Goal: Find specific page/section: Find specific page/section

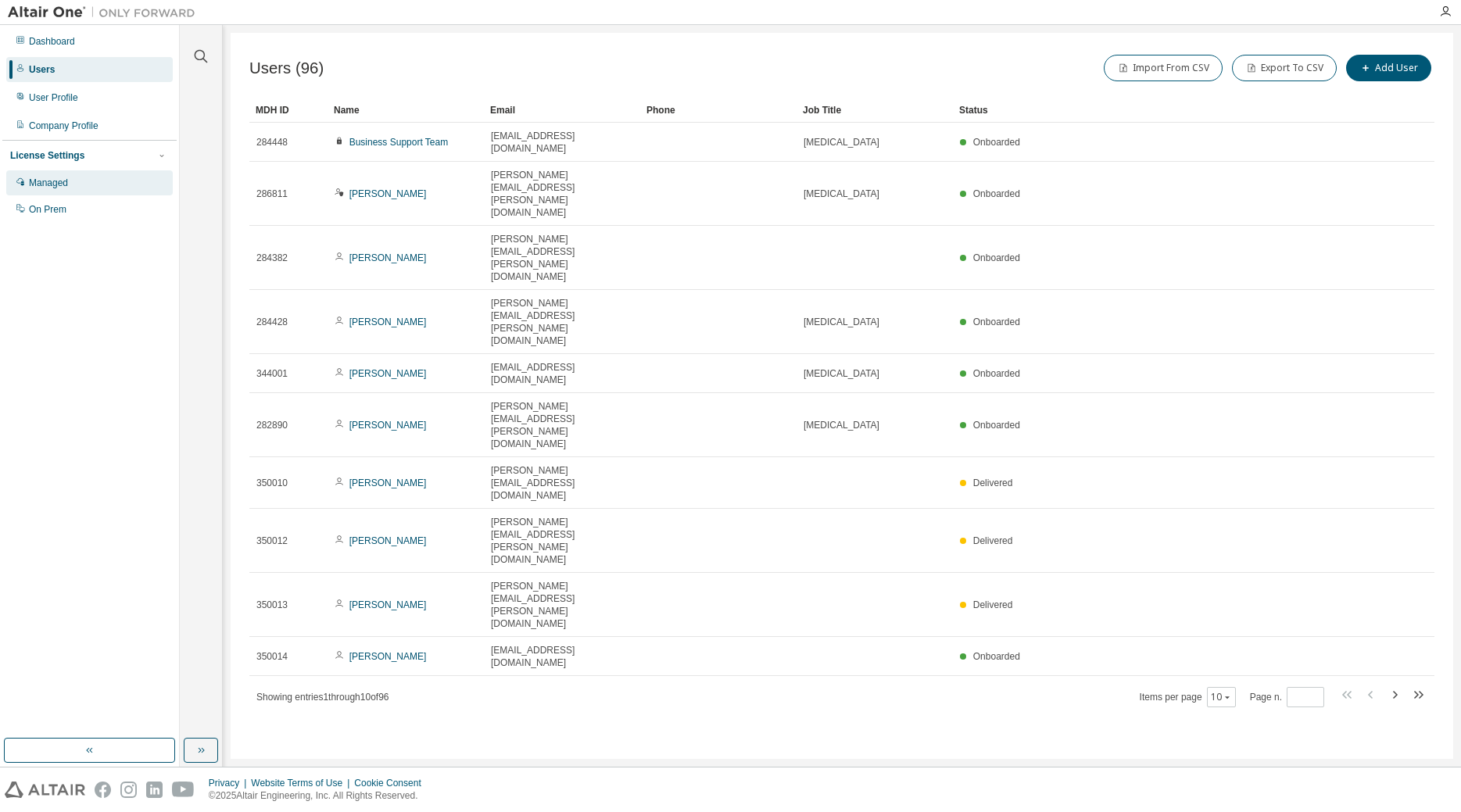
click at [88, 183] on div "Managed" at bounding box center [90, 182] width 167 height 25
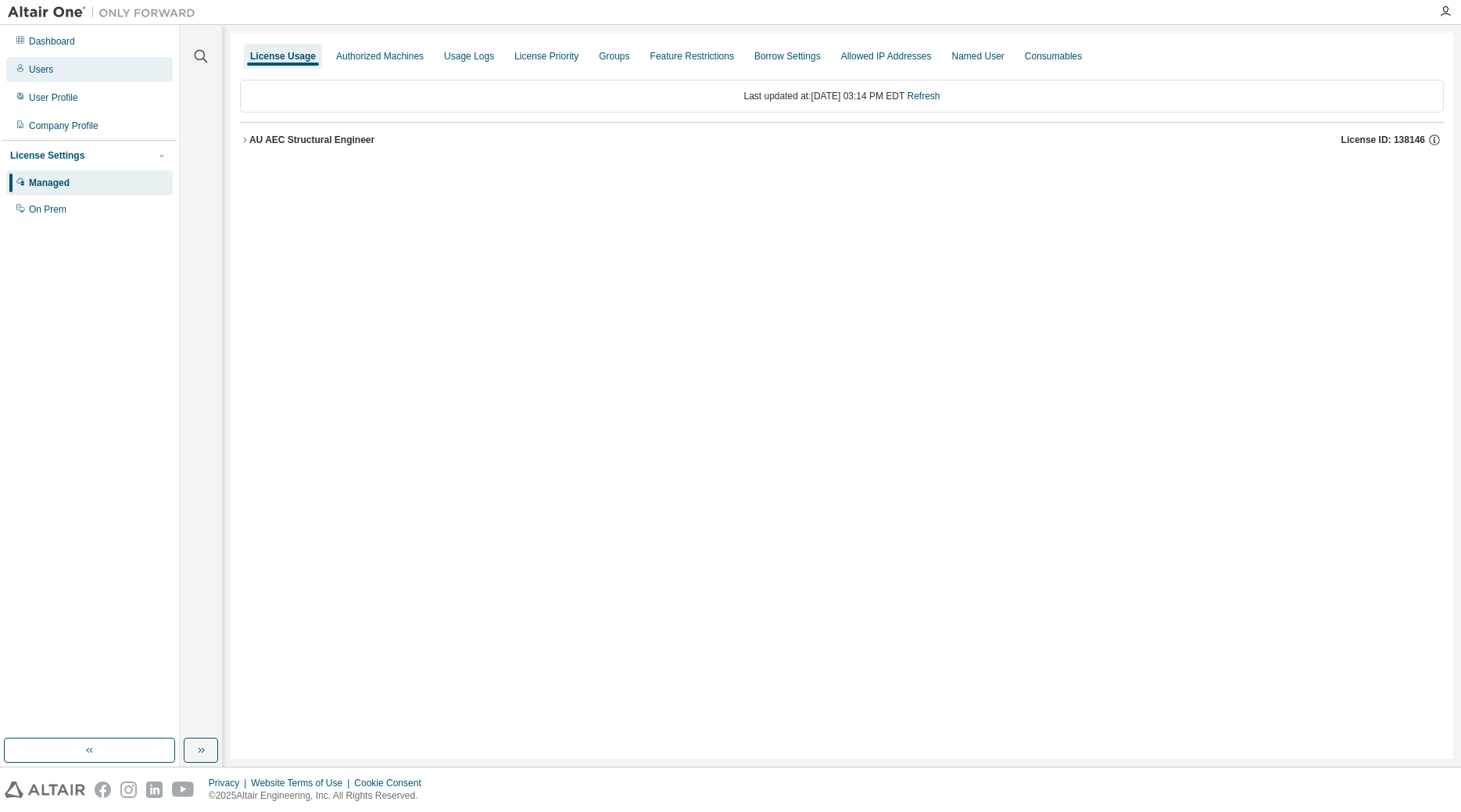
click at [75, 68] on div "Users" at bounding box center [90, 69] width 167 height 25
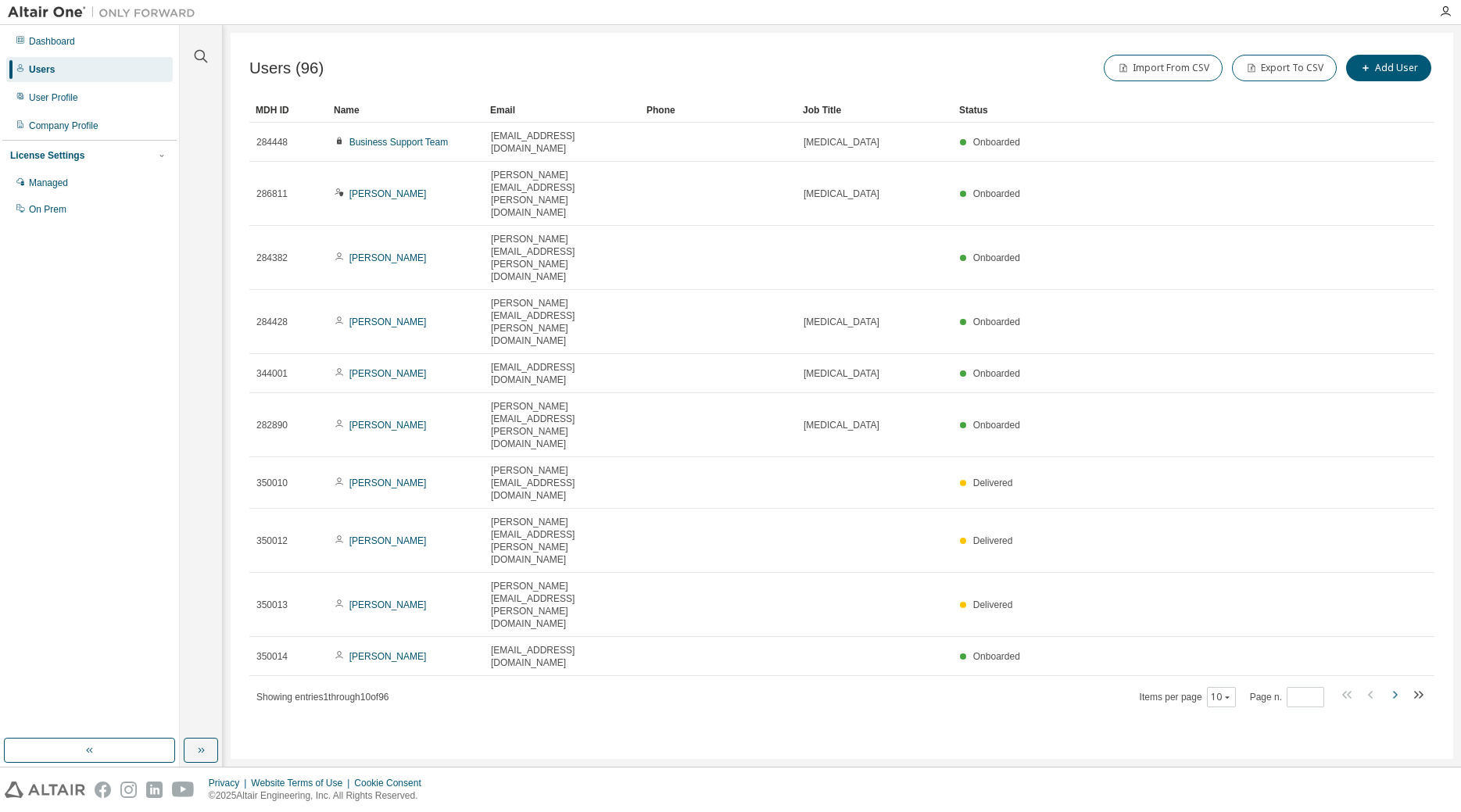
click at [1395, 691] on icon "button" at bounding box center [1395, 695] width 5 height 8
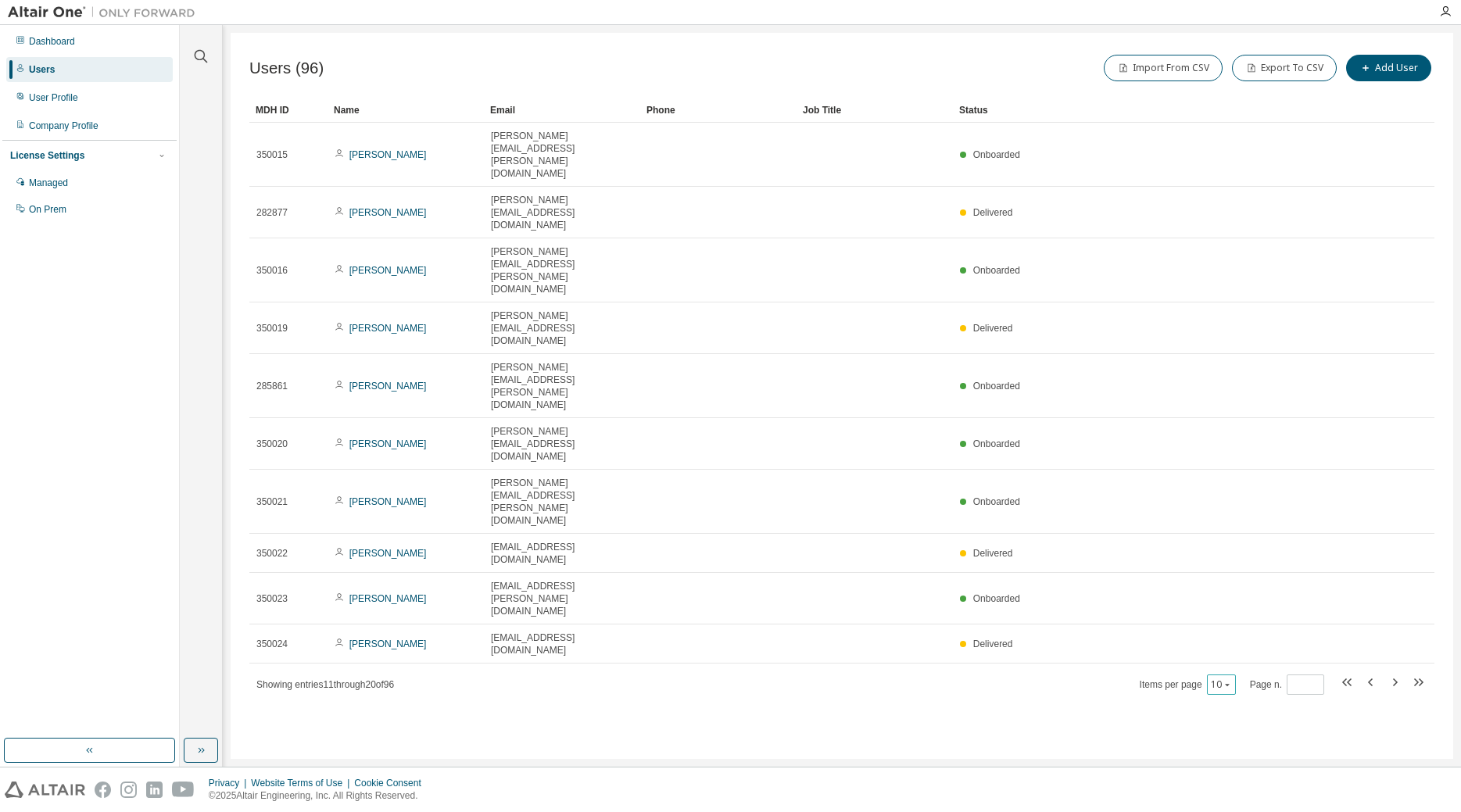
click at [1223, 679] on button "10" at bounding box center [1222, 684] width 21 height 12
click at [1240, 500] on div "100" at bounding box center [1272, 504] width 125 height 19
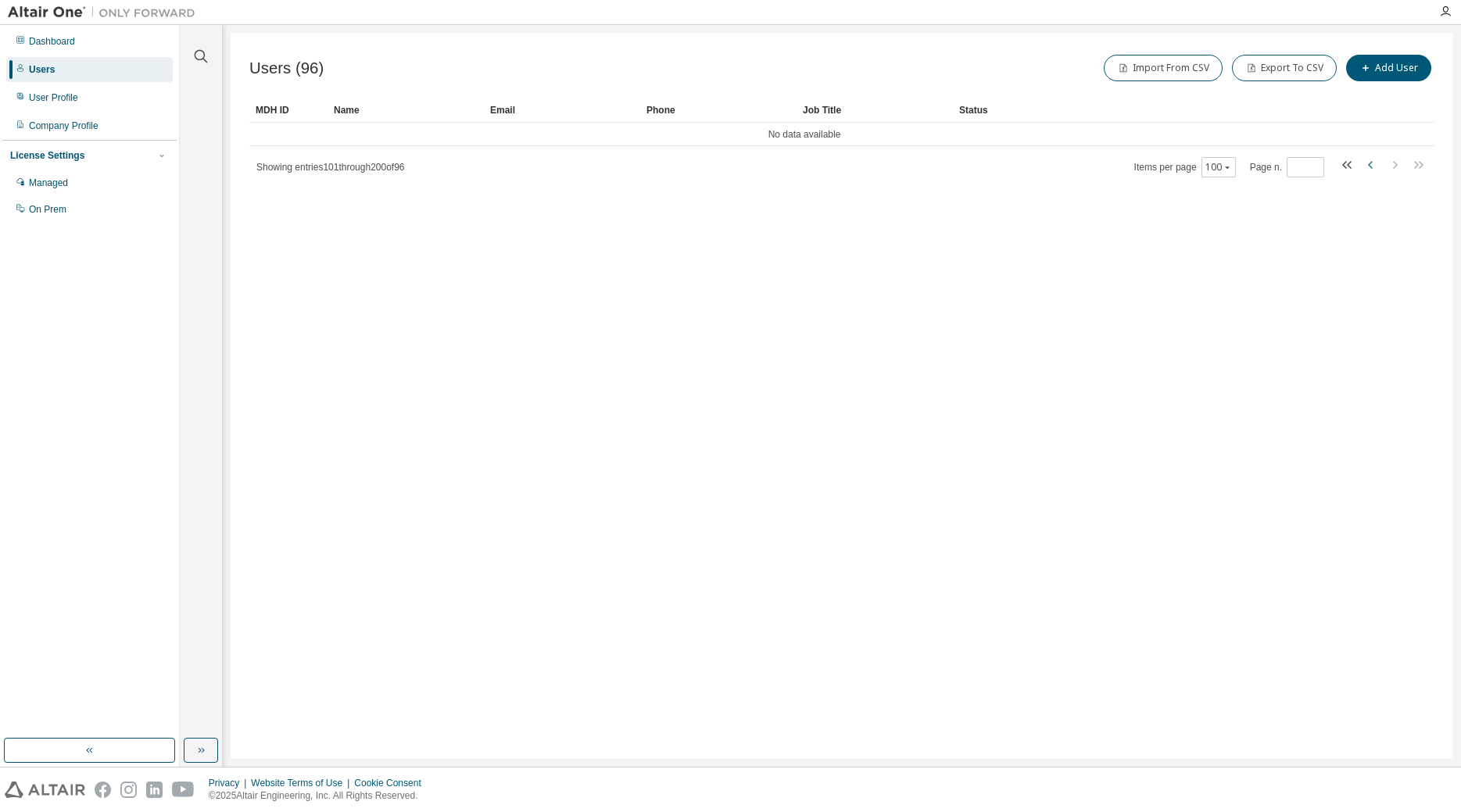
click at [1363, 164] on icon "button" at bounding box center [1371, 164] width 19 height 19
type input "*"
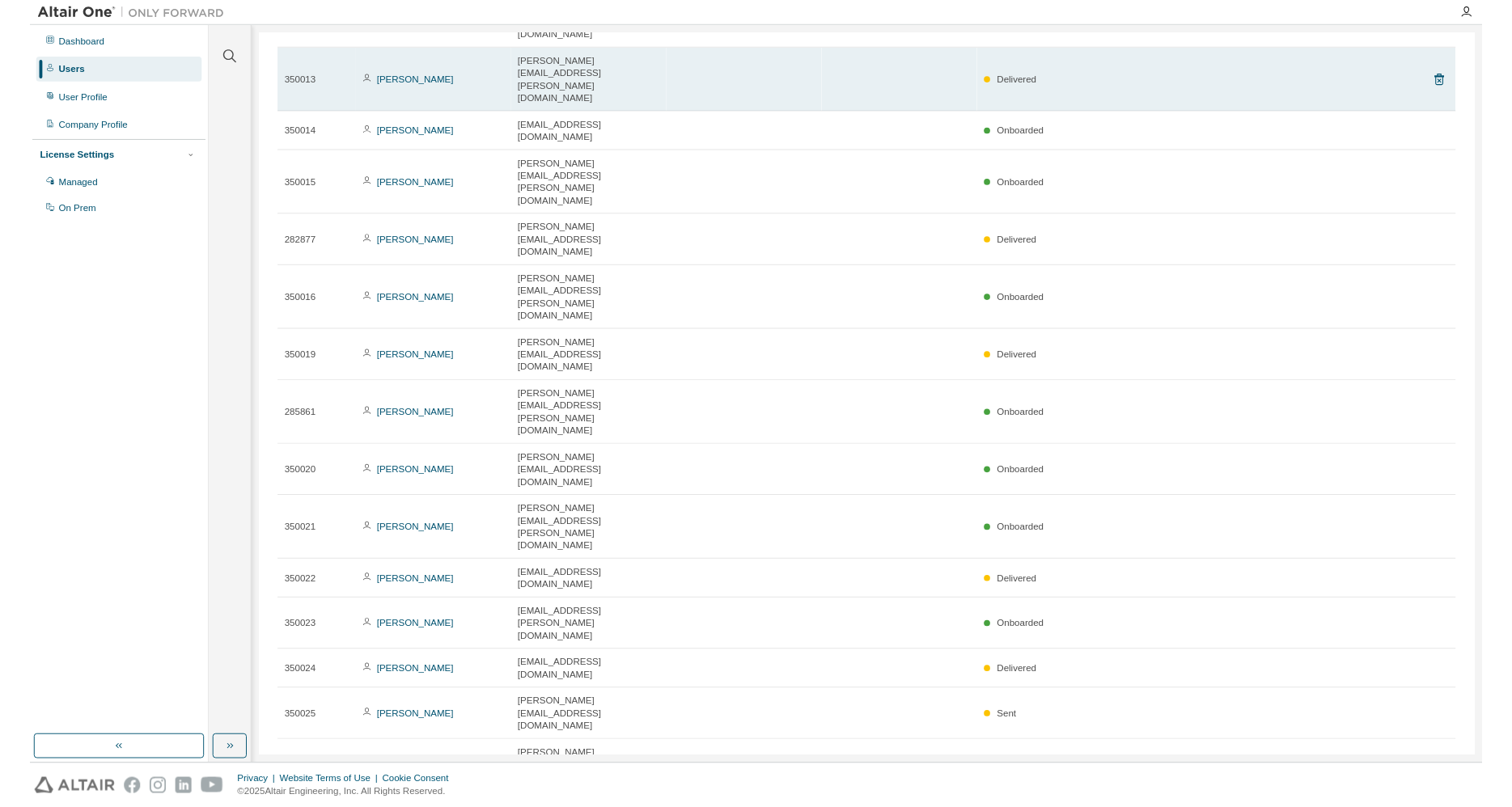
scroll to position [1010, 0]
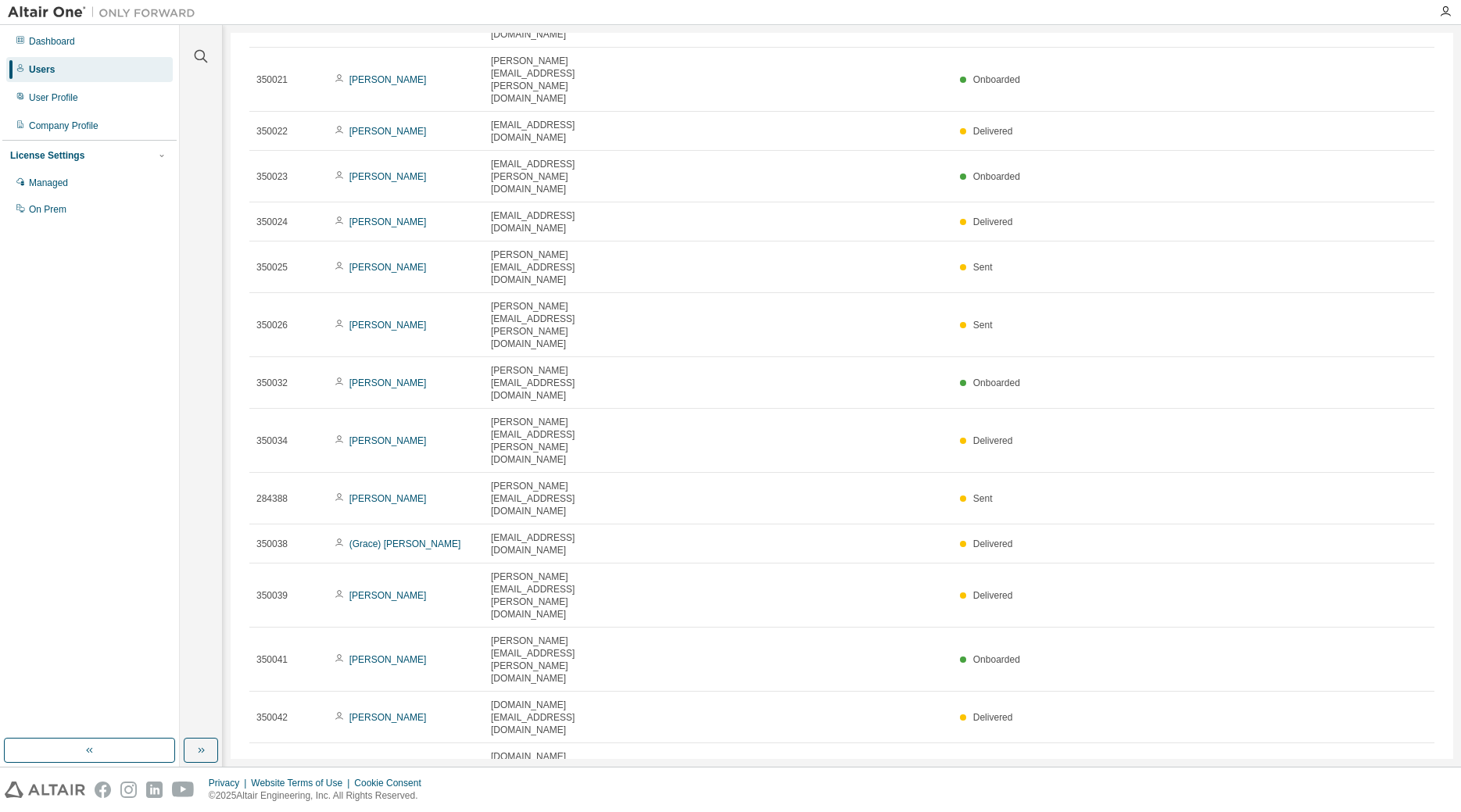
click at [110, 471] on div "Dashboard Users User Profile Company Profile License Settings Managed On Prem" at bounding box center [90, 382] width 174 height 709
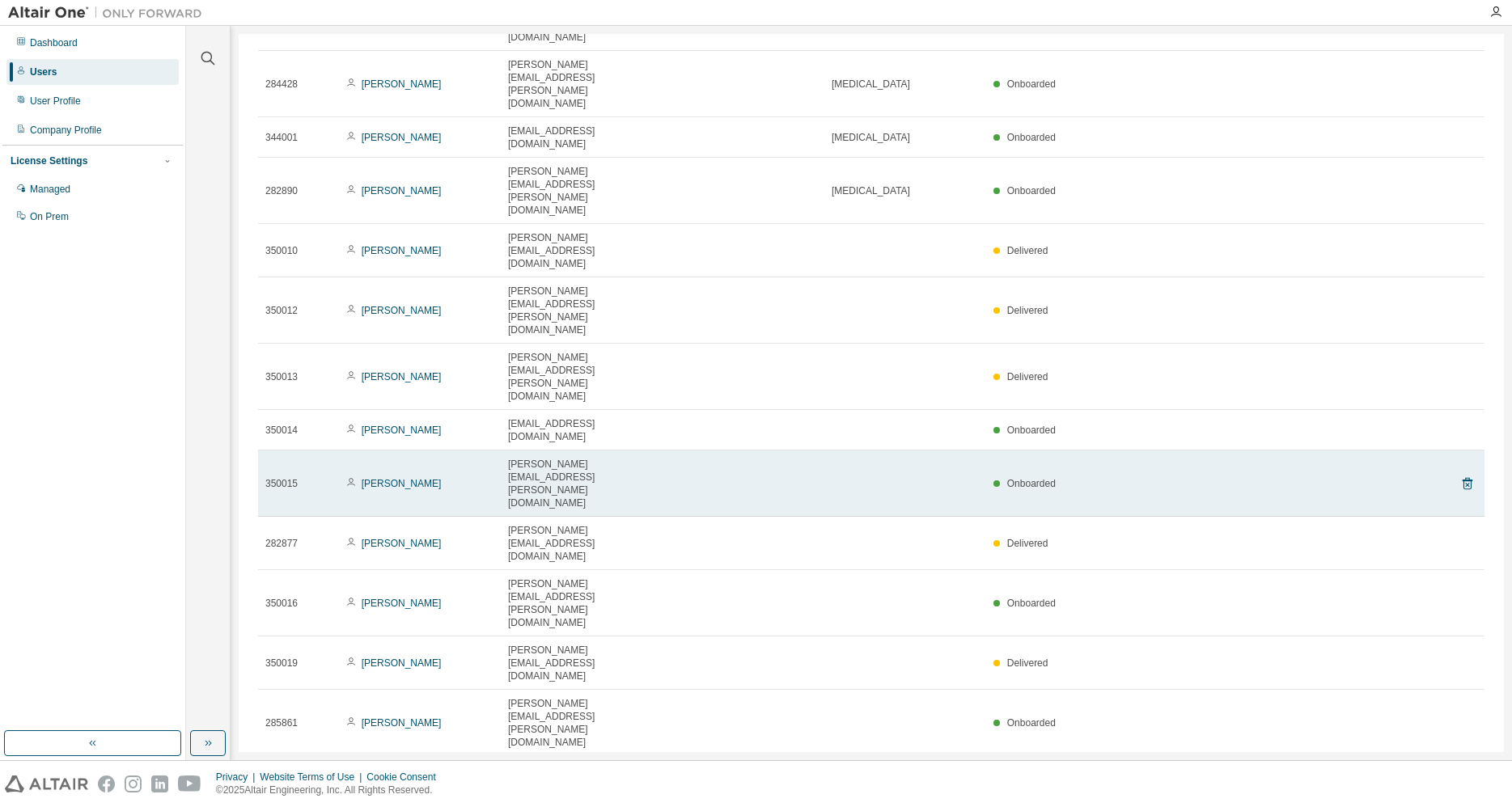
scroll to position [0, 0]
